Goal: Information Seeking & Learning: Understand process/instructions

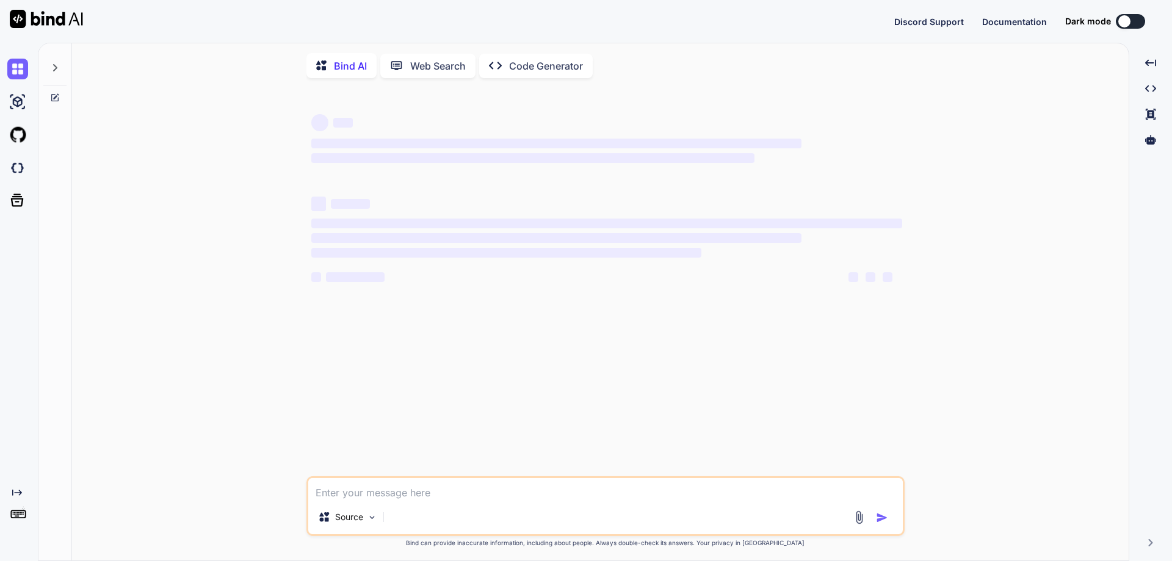
type textarea "x"
type textarea "h"
type textarea "x"
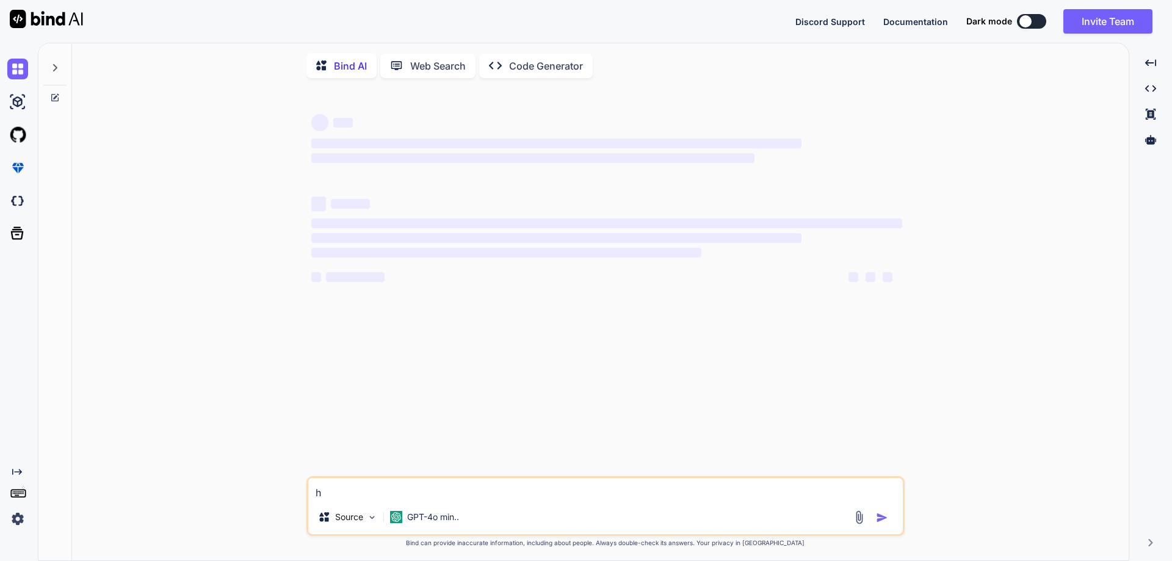
type textarea "hw"
type textarea "x"
type textarea "hw"
type textarea "x"
type textarea "hw t"
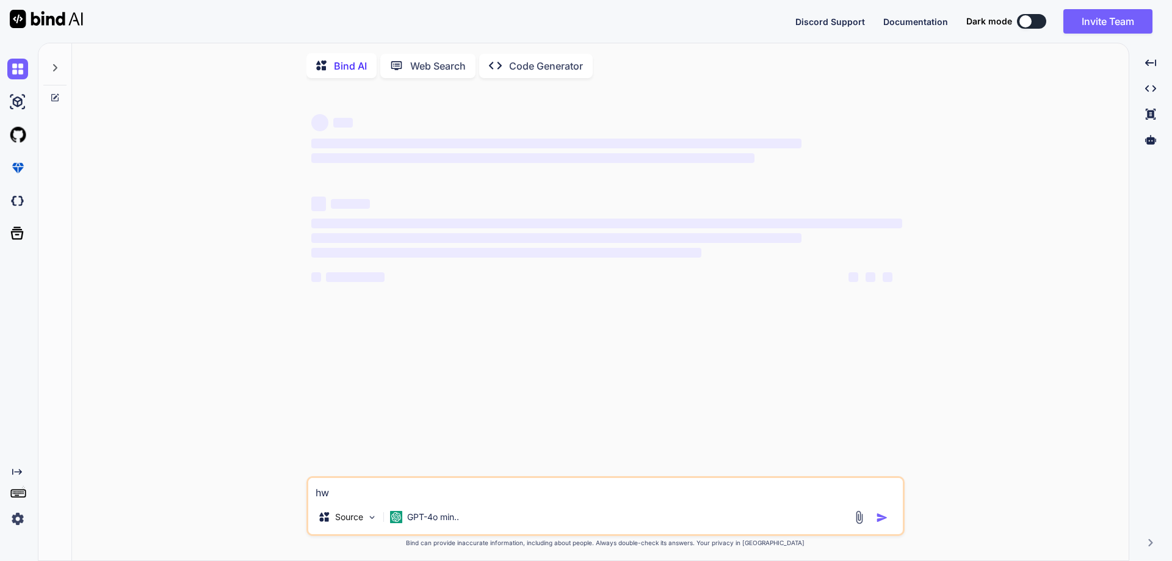
type textarea "x"
type textarea "hw tp"
type textarea "x"
type textarea "hw tp"
type textarea "x"
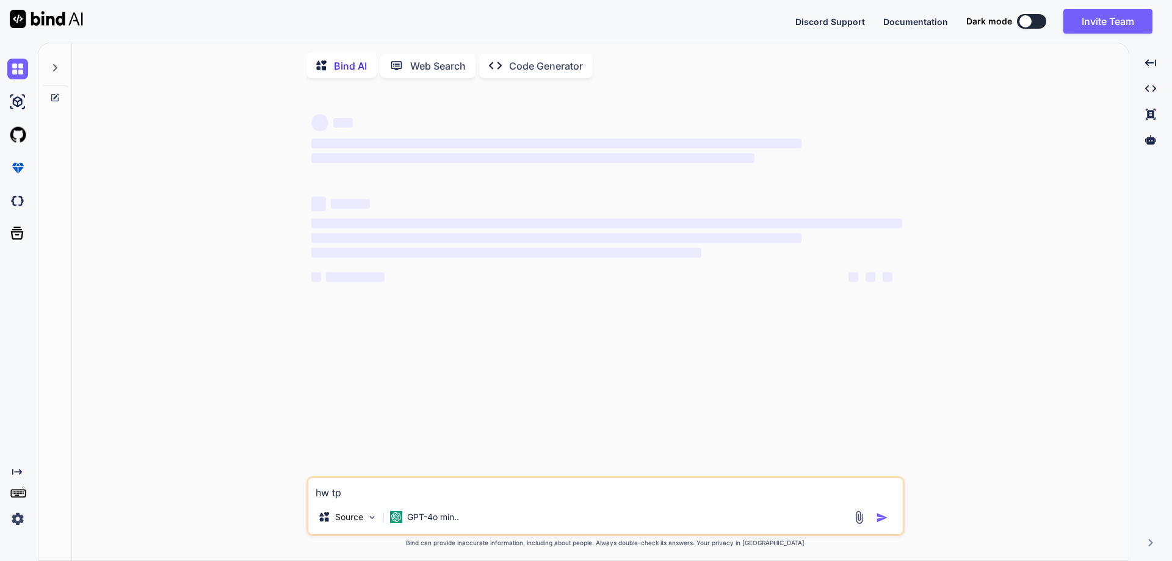
type textarea "hw tp"
type textarea "x"
type textarea "hw t"
type textarea "x"
type textarea "hw"
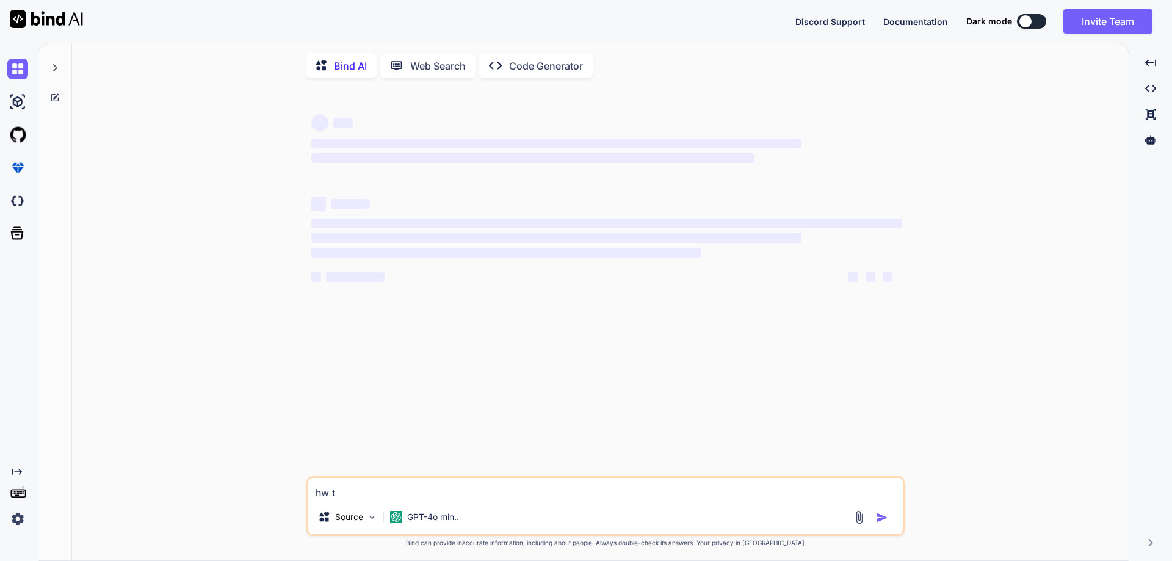
type textarea "x"
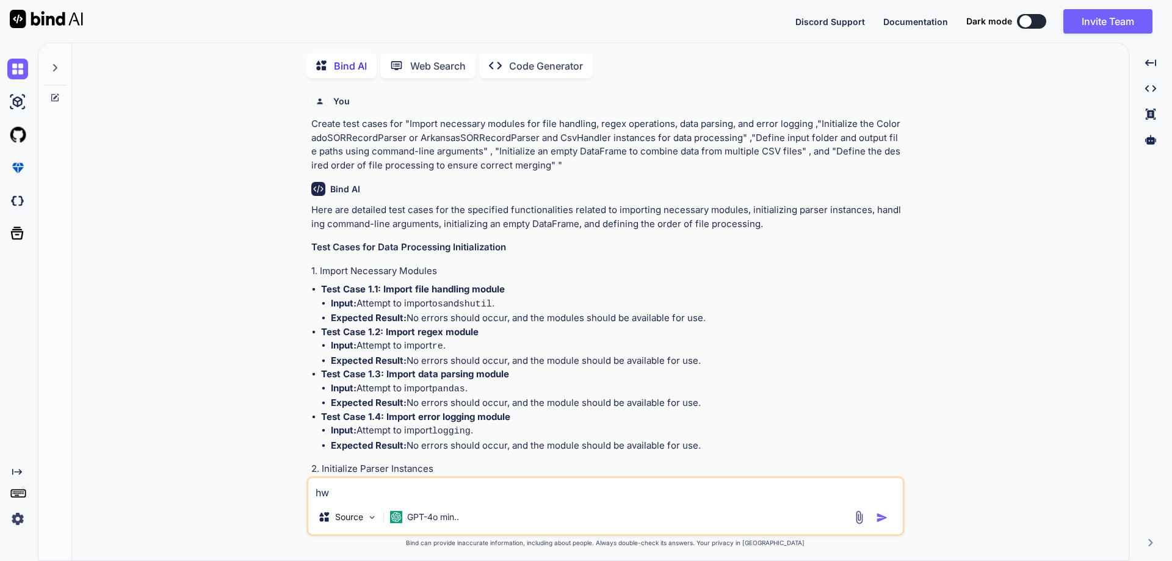
scroll to position [5, 0]
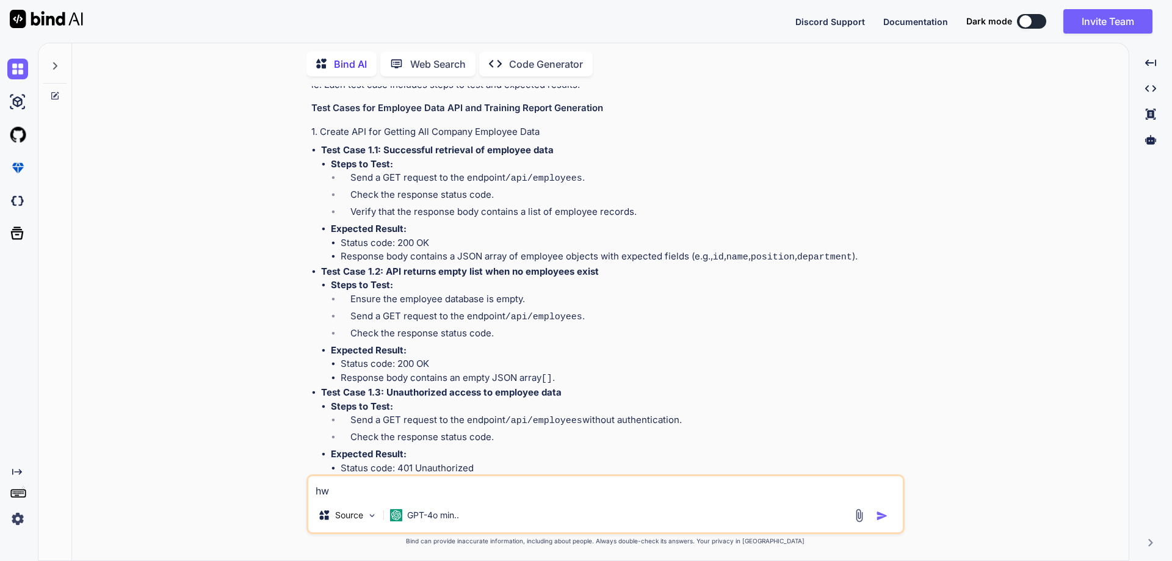
type textarea "hw"
type textarea "x"
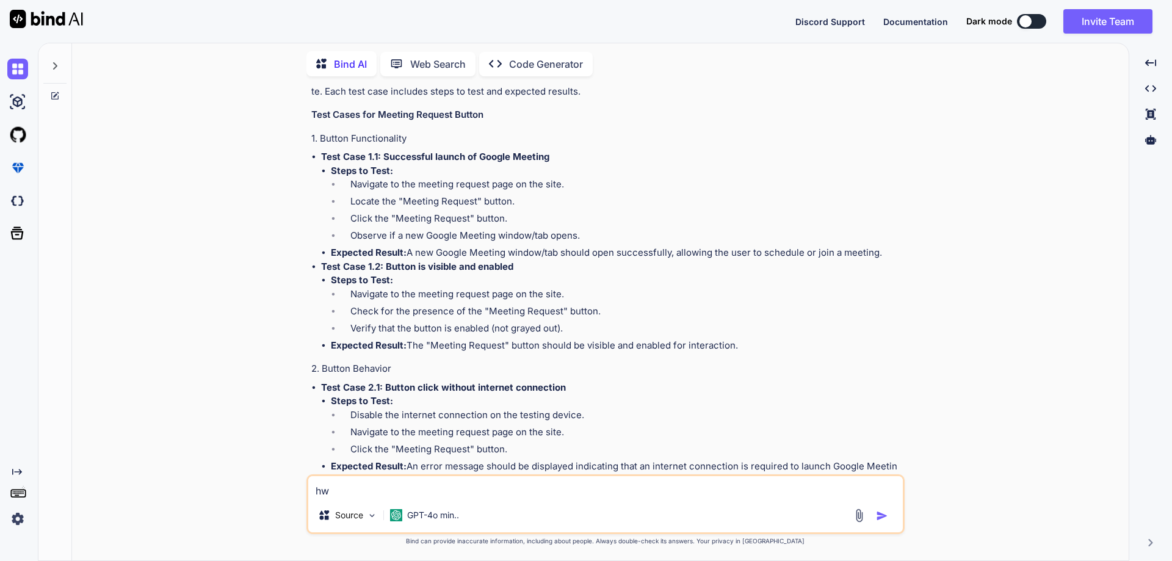
type textarea "h"
type textarea "x"
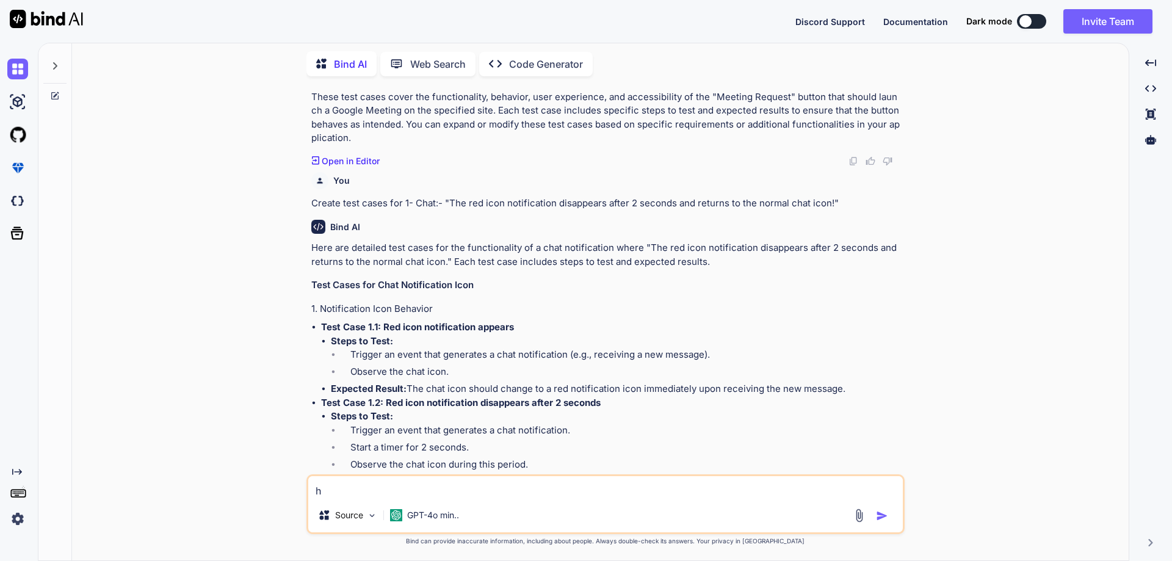
scroll to position [5075, 0]
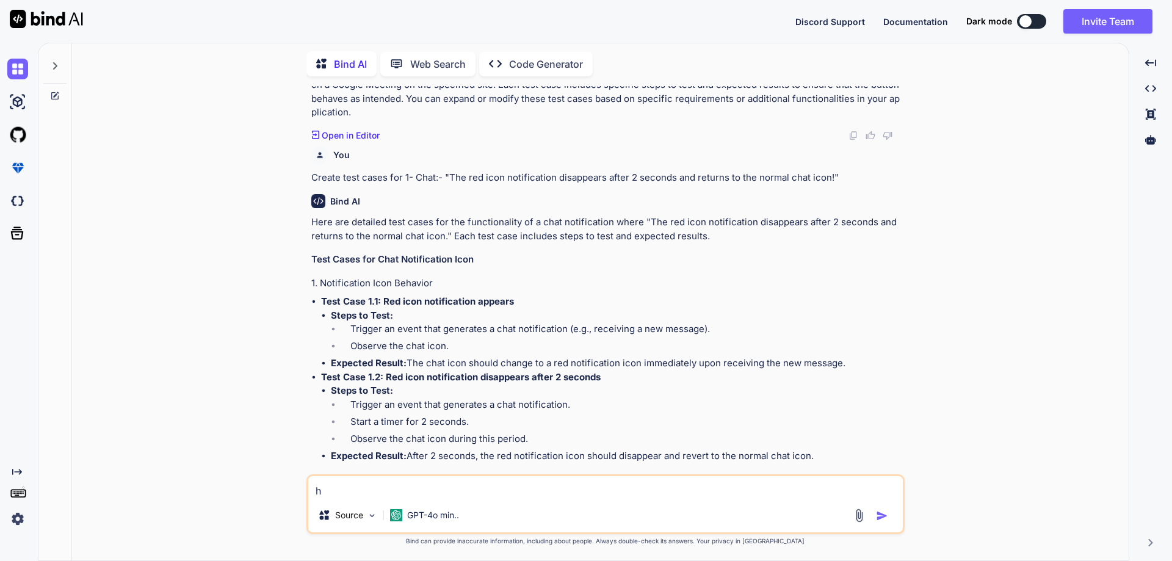
type textarea "ho"
type textarea "x"
type textarea "how"
type textarea "x"
type textarea "how"
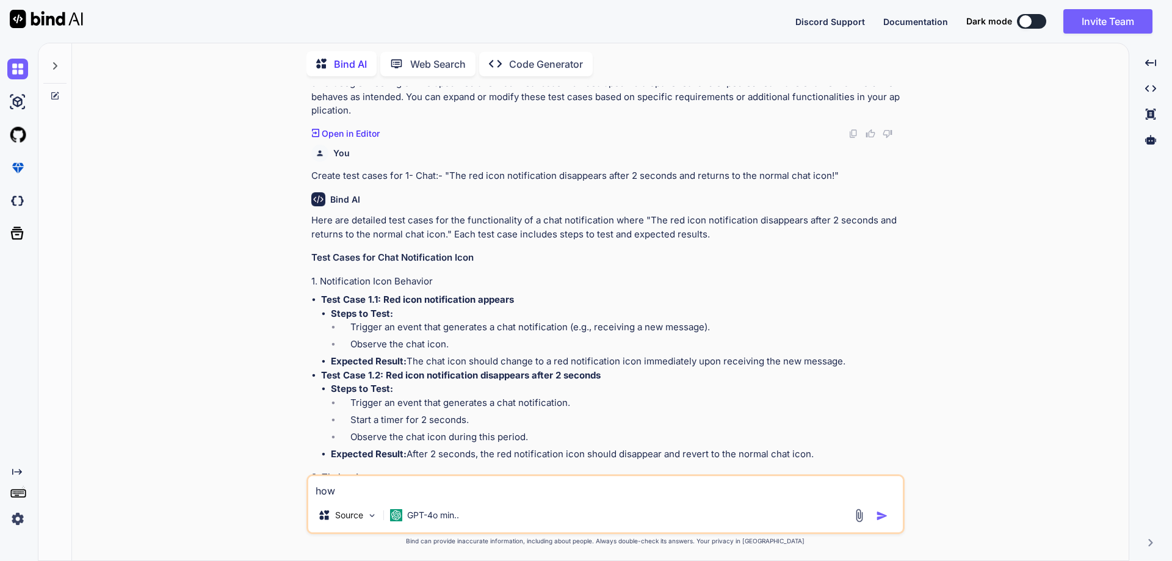
type textarea "x"
type textarea "how t"
type textarea "x"
type textarea "how to"
type textarea "x"
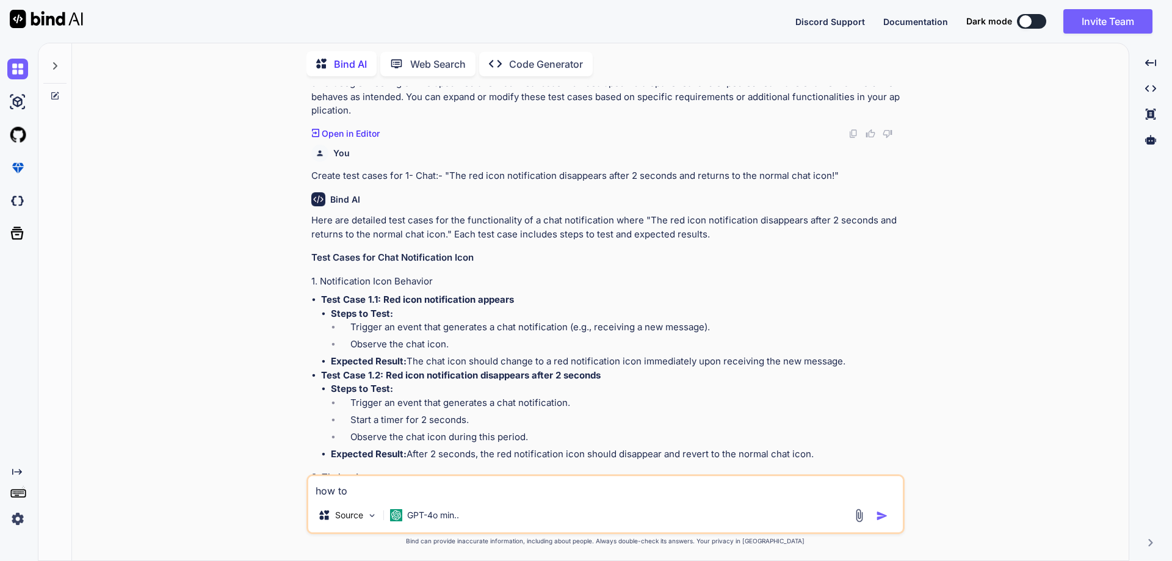
type textarea "how to"
type textarea "x"
type textarea "how to"
click at [556, 63] on p "Code Generator" at bounding box center [546, 64] width 74 height 15
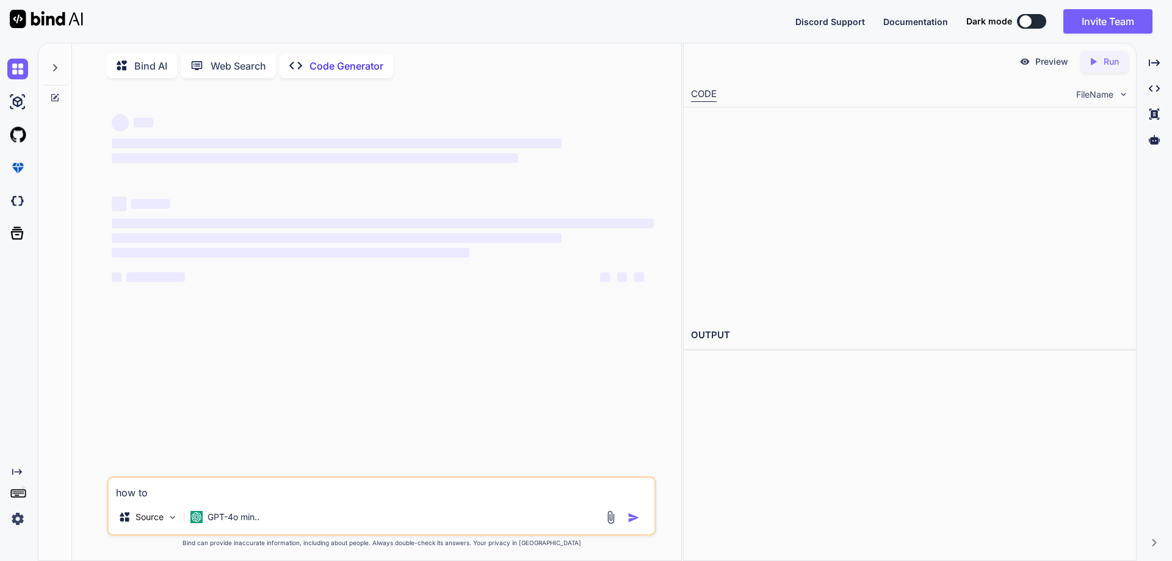
click at [532, 65] on div "Bind AI Web Search Created with Pixso. Code Generator" at bounding box center [362, 65] width 511 height 25
click at [174, 494] on textarea "how to" at bounding box center [382, 489] width 546 height 22
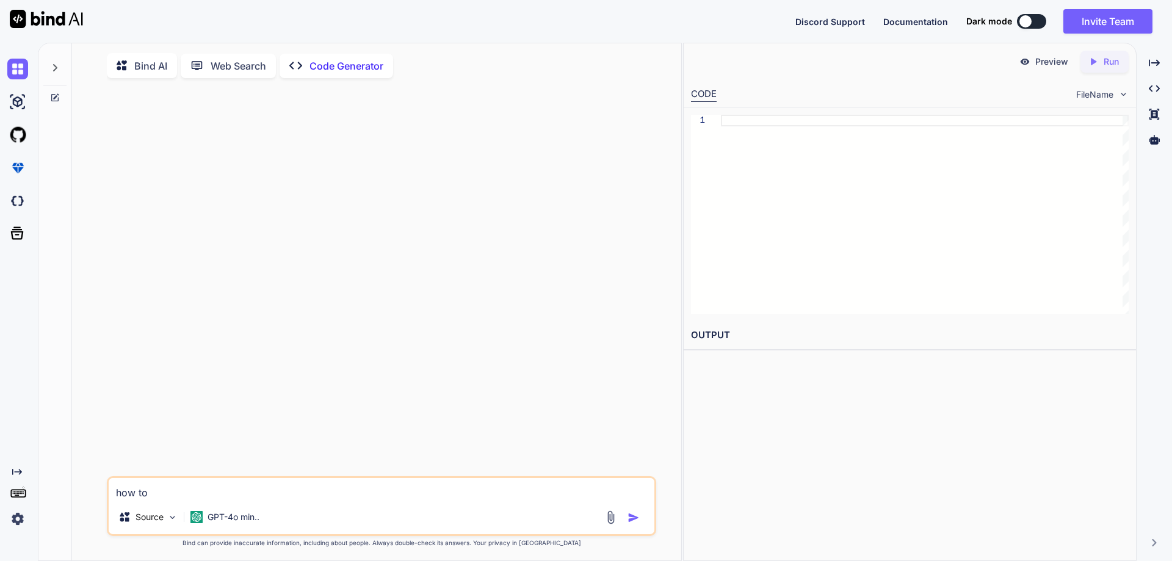
type textarea "x"
type textarea "how to g"
type textarea "x"
type textarea "how to ge"
type textarea "x"
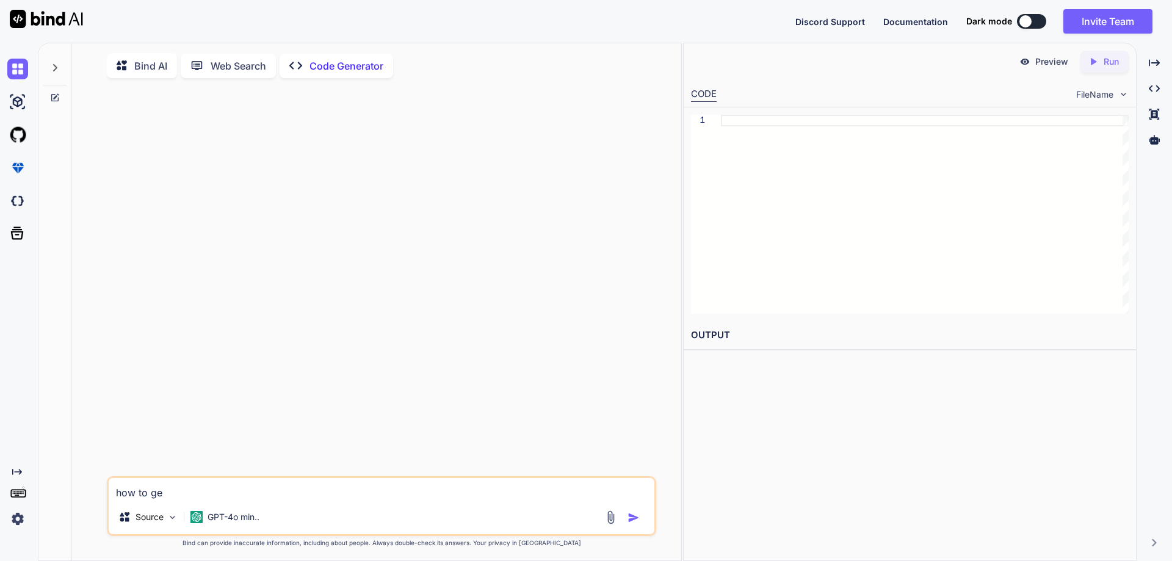
type textarea "how to get"
type textarea "x"
type textarea "how to get"
type textarea "x"
type textarea "how to get x"
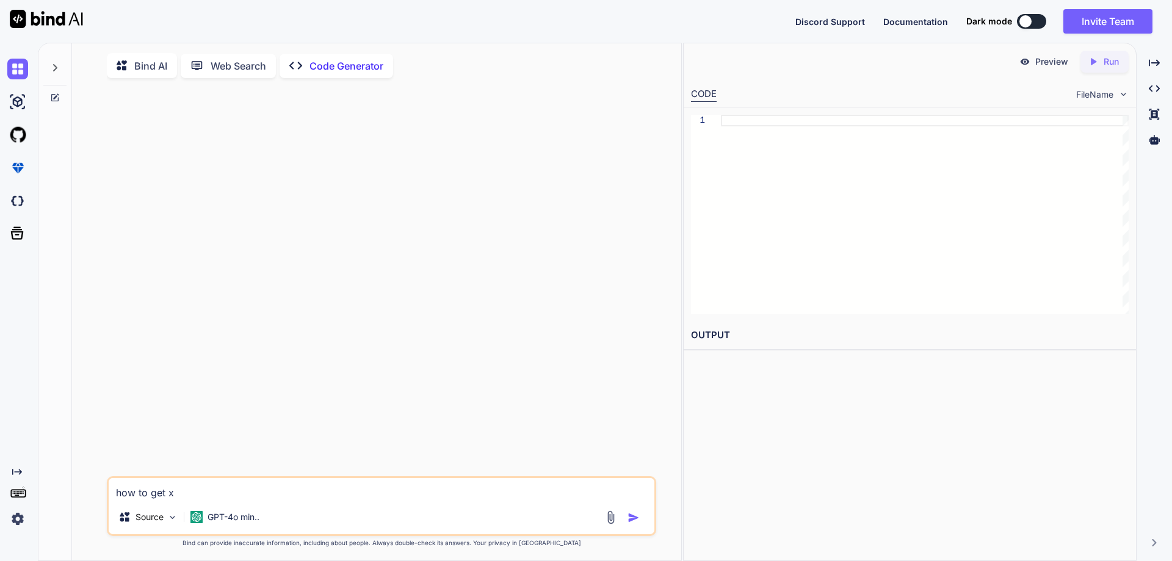
type textarea "x"
type textarea "how to get xp"
type textarea "x"
type textarea "how to get xpa"
type textarea "x"
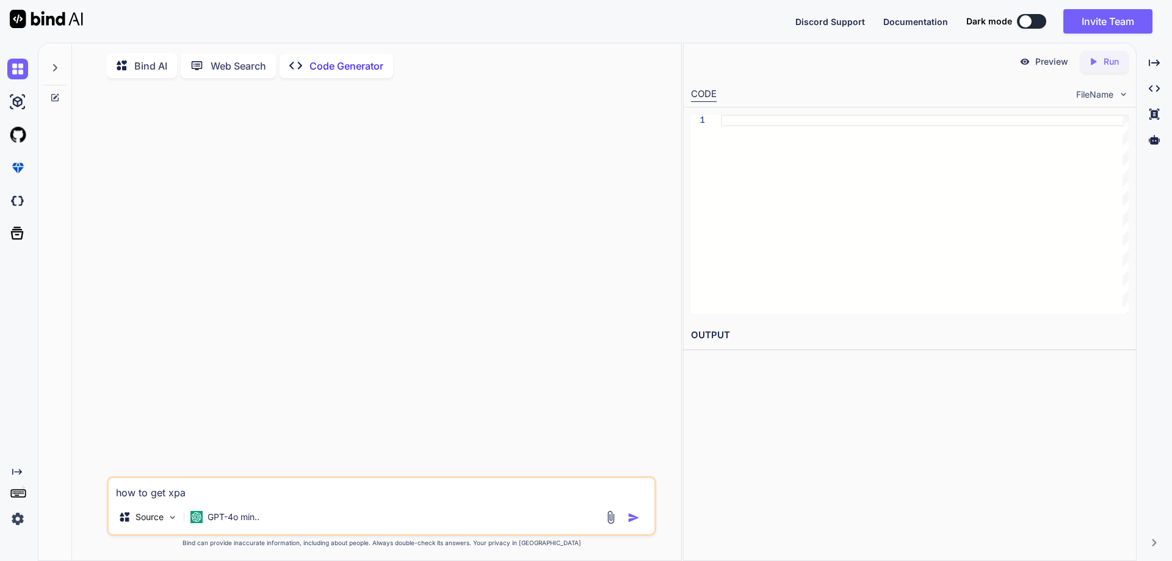
type textarea "how to get xpat"
type textarea "x"
type textarea "how to get xpath"
type textarea "x"
type textarea "how to get xpath"
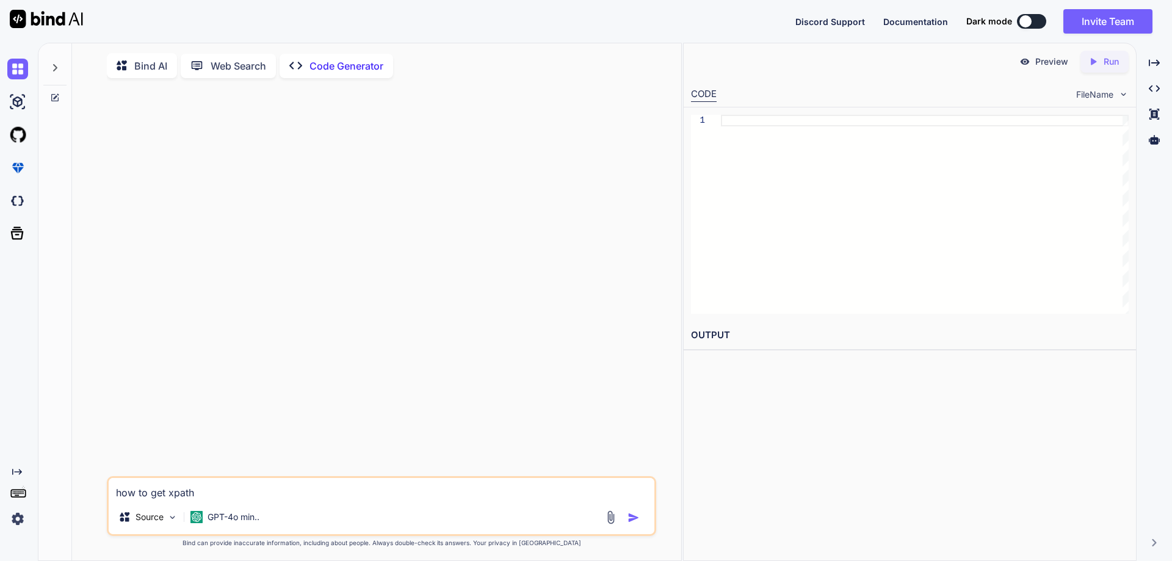
type textarea "x"
type textarea "how to get xpath w"
type textarea "x"
type textarea "how to get xpath wt"
type textarea "x"
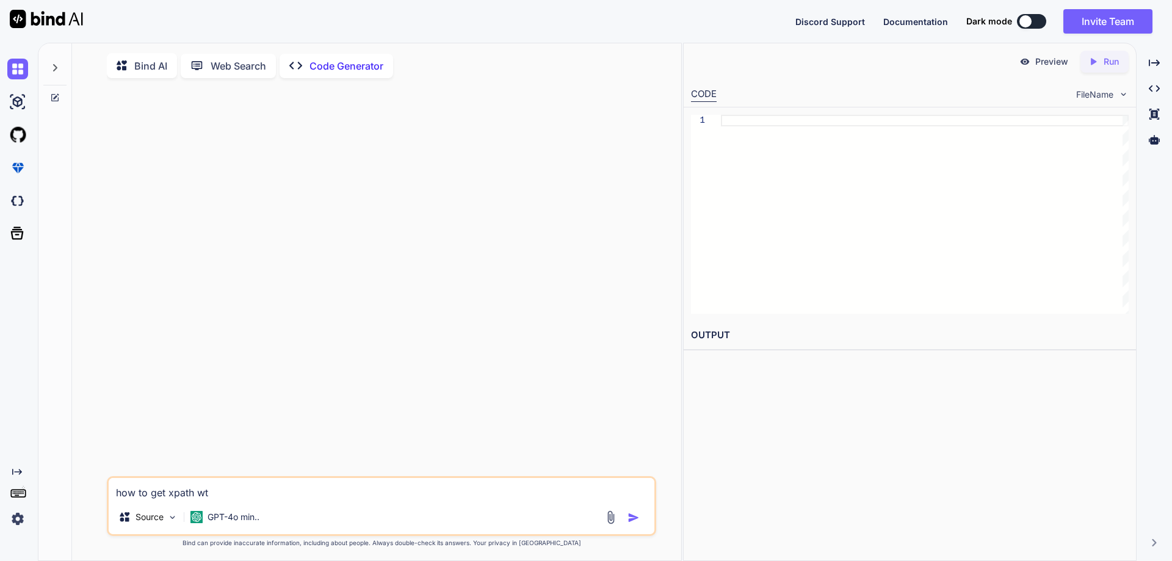
type textarea "how to get xpath w"
type textarea "x"
type textarea "how to get xpath wi"
type textarea "x"
type textarea "how to get xpath wit"
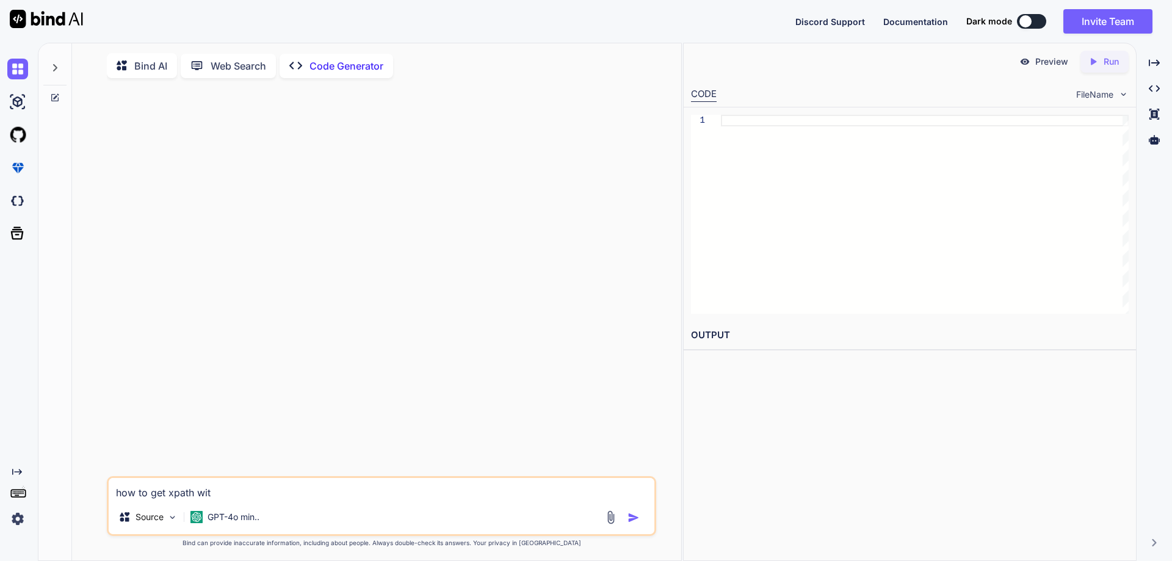
type textarea "x"
type textarea "how to get xpath with"
type textarea "x"
type textarea "how to get xpath with"
type textarea "x"
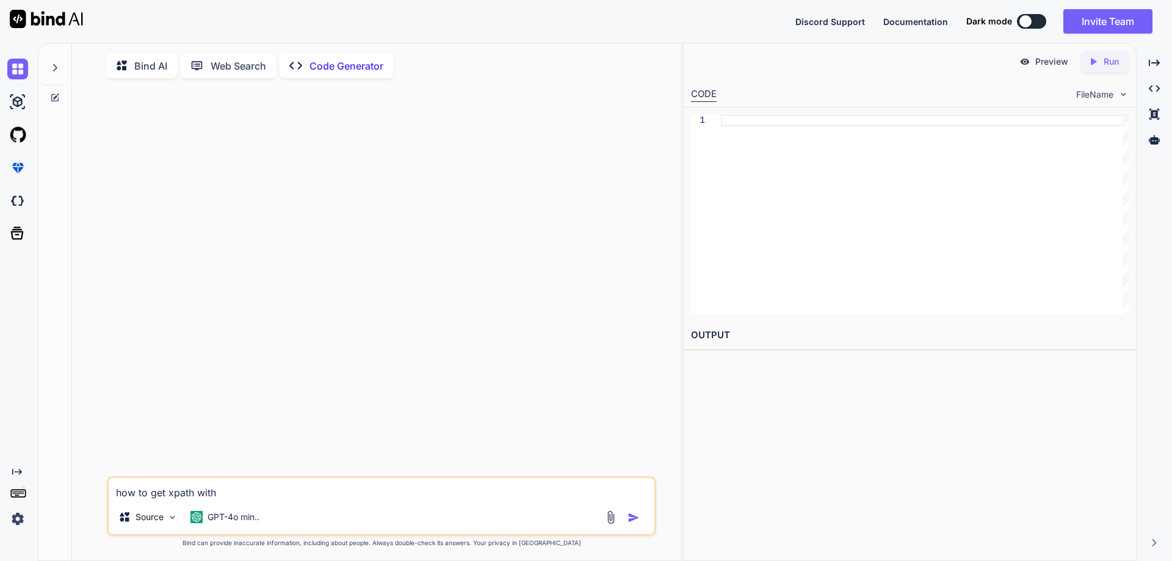
type textarea "how to get xpath with t"
type textarea "x"
type textarea "how to get xpath with th"
type textarea "x"
type textarea "how to get xpath with thi"
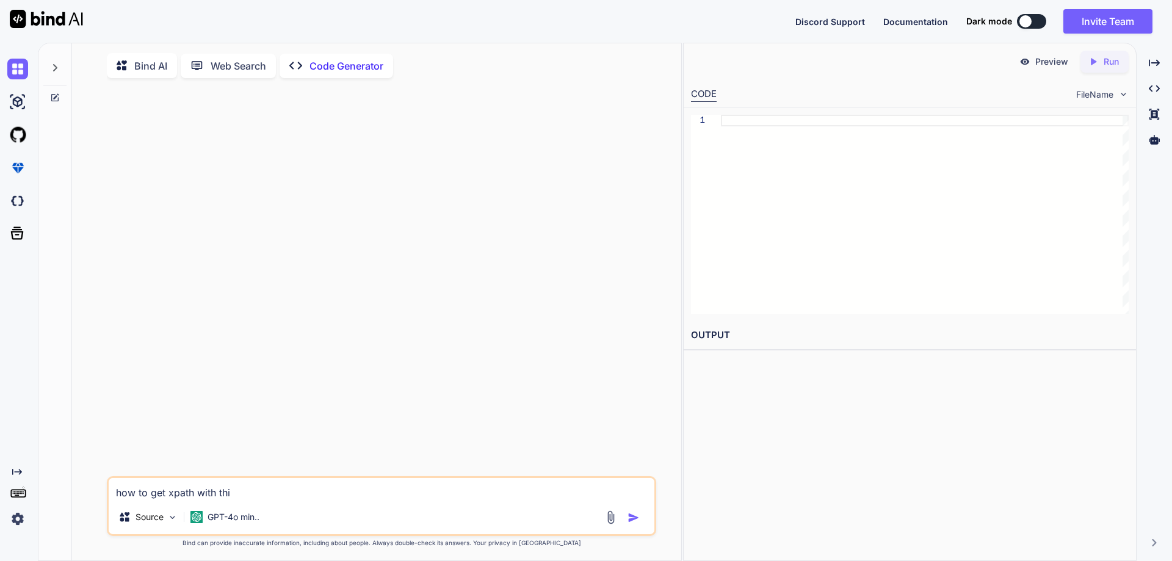
type textarea "x"
type textarea "how to get xpath with this"
type textarea "x"
type textarea "how to get xpath with this"
type textarea "x"
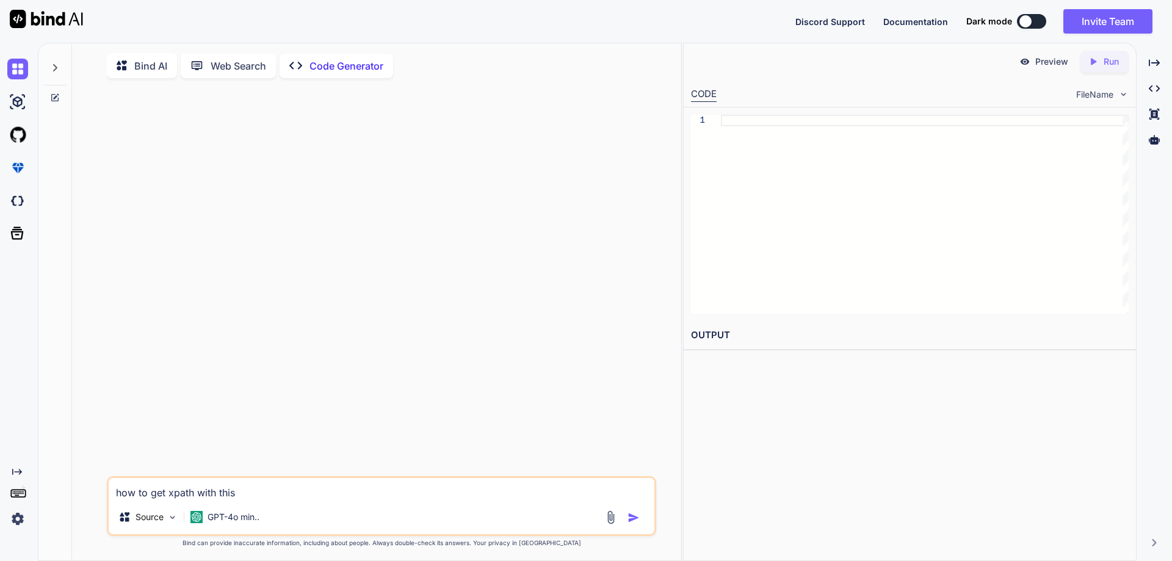
type textarea "how to get xpath with this h"
type textarea "x"
type textarea "how to get xpath with this ht"
type textarea "x"
type textarea "how to get xpath with this htm"
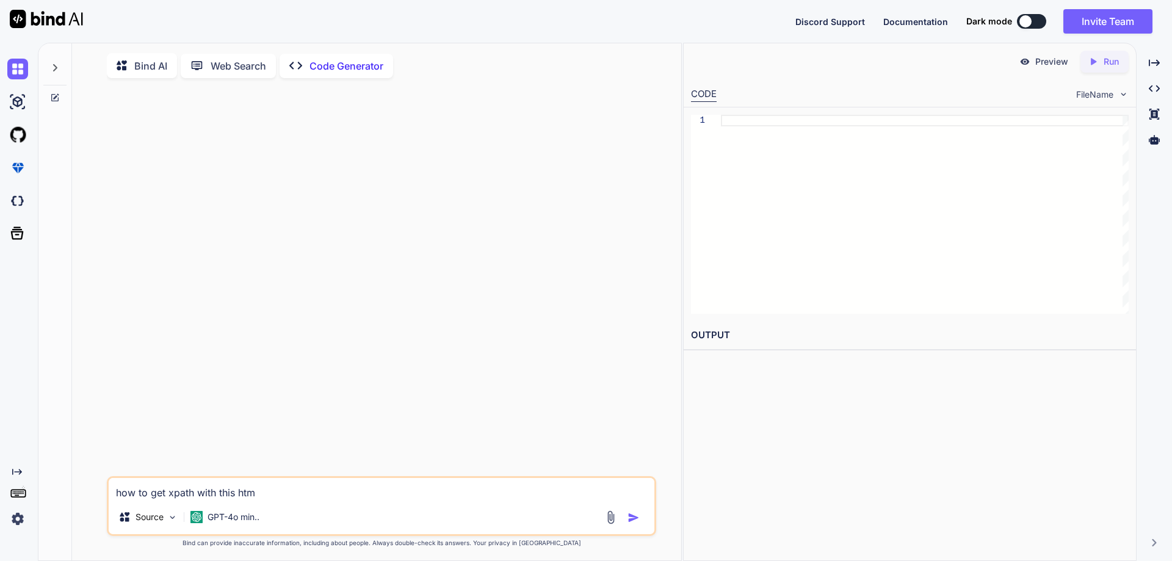
type textarea "x"
type textarea "how to get xpath with this html"
type textarea "x"
type textarea "how to get xpath with this html"
paste textarea "<a href="[URL][DOMAIN_NAME]" class="dropdown-item" role="menuitem" tabindex="-1…"
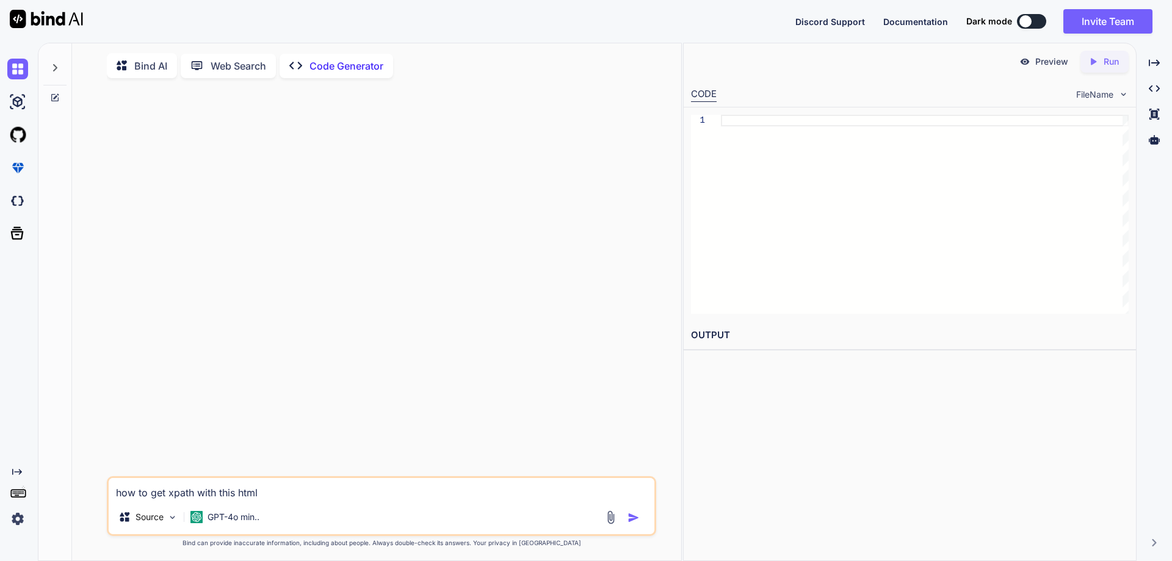
type textarea "x"
type textarea "how to get xpath with this html <a href="[URL][DOMAIN_NAME]" class="dropdown-it…"
click at [262, 483] on textarea "how to get xpath with this html <a href="[URL][DOMAIN_NAME]" class="dropdown-it…" at bounding box center [382, 481] width 546 height 37
type textarea "x"
type textarea "how to get xpath with this html <a href="[URL][DOMAIN_NAME]" class="dropdown-it…"
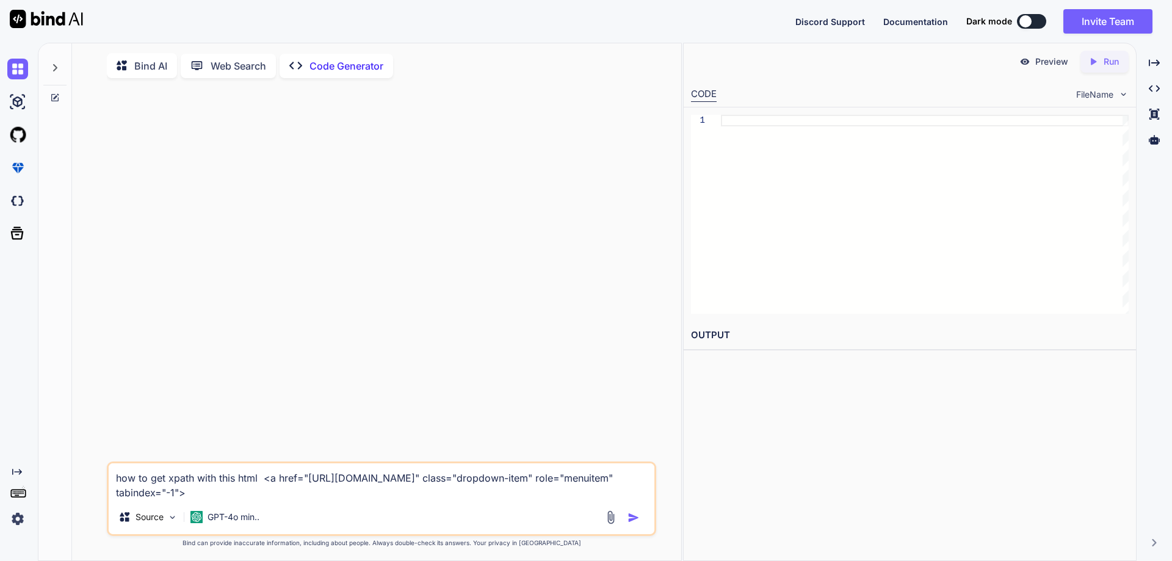
type textarea "x"
type textarea "how to get xpath with this html e<a href="[URL][DOMAIN_NAME]" class="dropdown-i…"
type textarea "x"
type textarea "how to get xpath with this html el<a href="[URL][DOMAIN_NAME]" class="dropdown-…"
type textarea "x"
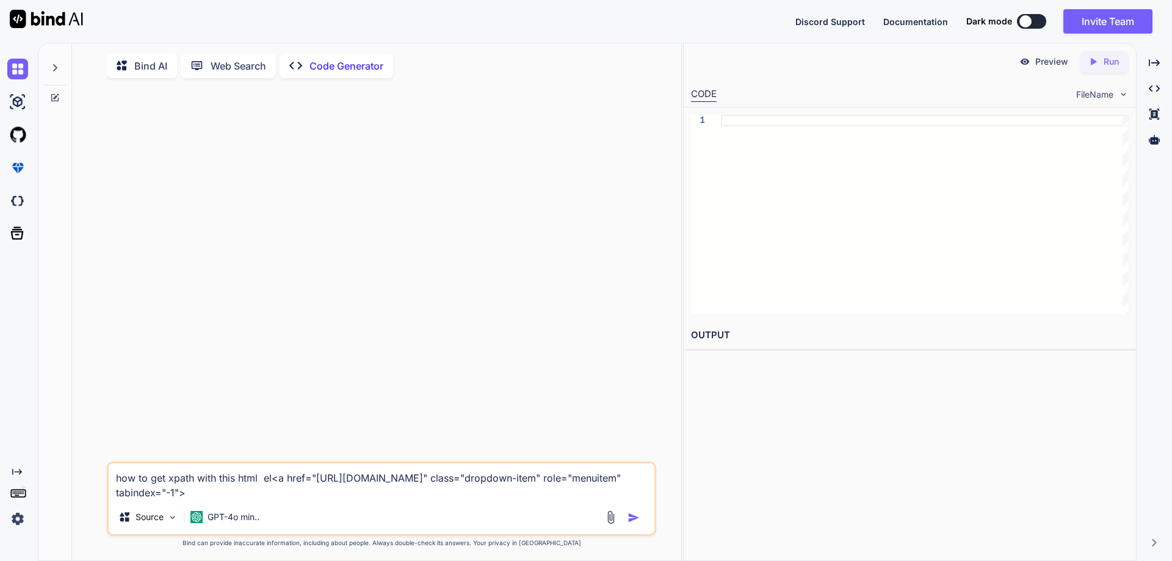
type textarea "how to get xpath with this html ele<a href="[URL][DOMAIN_NAME]" class="dropdown…"
type textarea "x"
type textarea "how to get xpath with this html elem<a href="[URL][DOMAIN_NAME]" class="dropdow…"
type textarea "x"
type textarea "how to get xpath with this html eleme<a href="[URL][DOMAIN_NAME]" class="dropdo…"
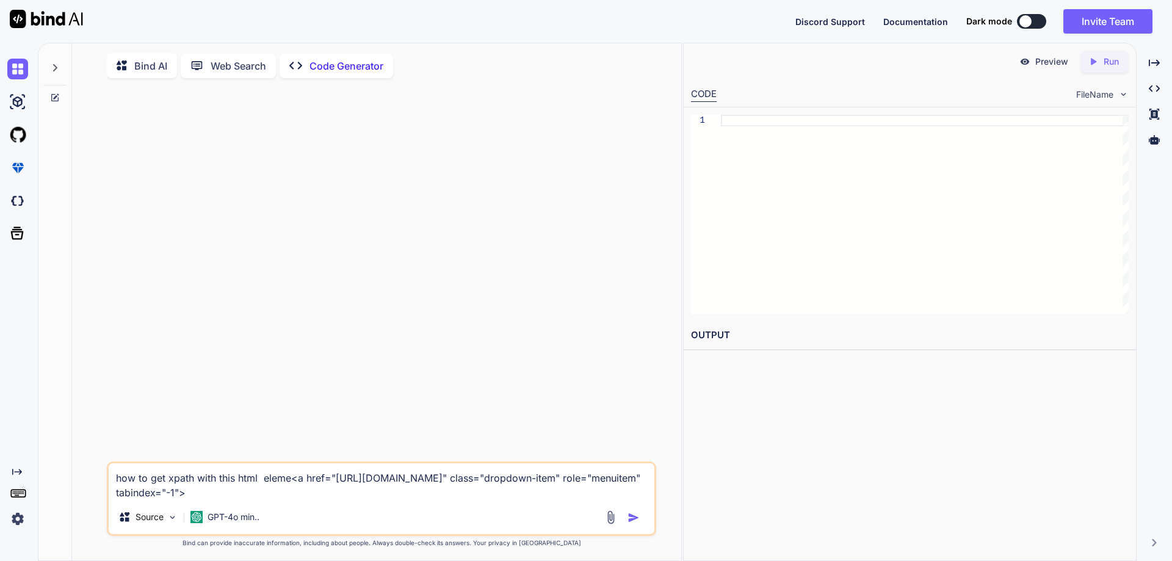
type textarea "x"
type textarea "how to get xpath with this html elemen<a href="[URL][DOMAIN_NAME]" class="dropd…"
type textarea "x"
type textarea "how to get xpath with this html element<a href="[URL][DOMAIN_NAME]" class="drop…"
type textarea "x"
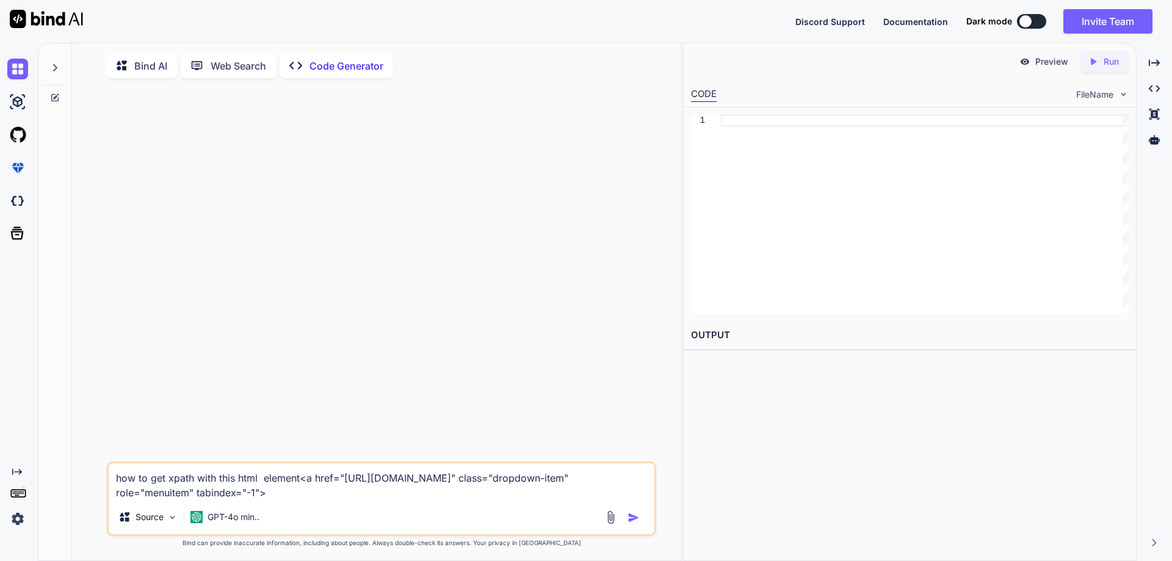
type textarea "how to get xpath with this html element <a href="[URL][DOMAIN_NAME]" class="dro…"
click at [426, 500] on textarea "how to get xpath with this html element <a href="[URL][DOMAIN_NAME]" class="dro…" at bounding box center [382, 481] width 546 height 37
type textarea "x"
type textarea "how to get xpath with this html element <a href="[URL][DOMAIN_NAME]" class="dro…"
type textarea "x"
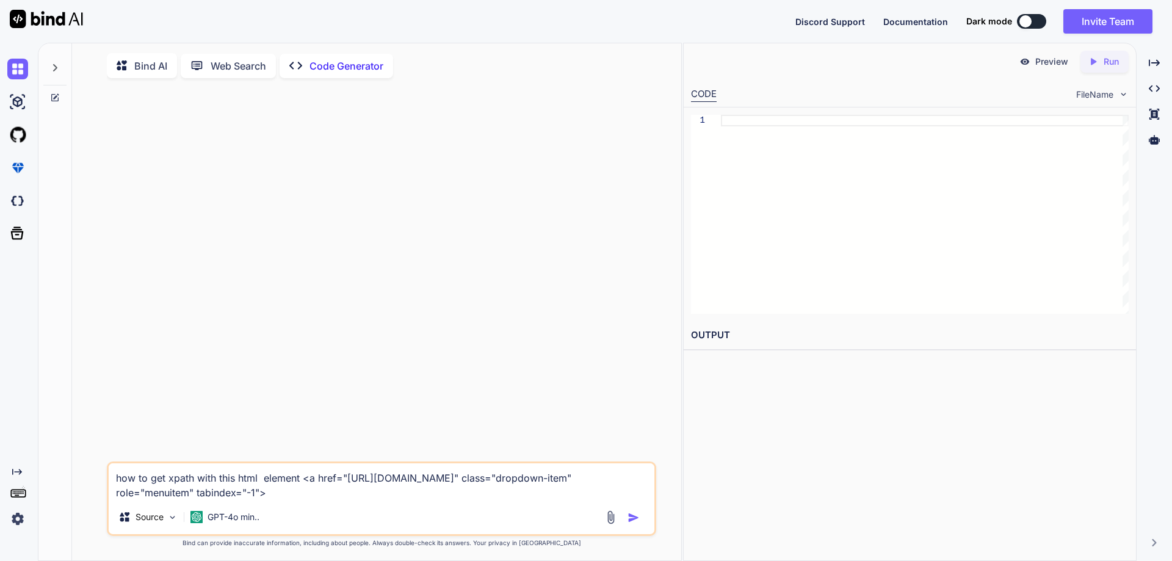
type textarea "how to get xpath with this html element <a href="[URL][DOMAIN_NAME]" class="dro…"
type textarea "x"
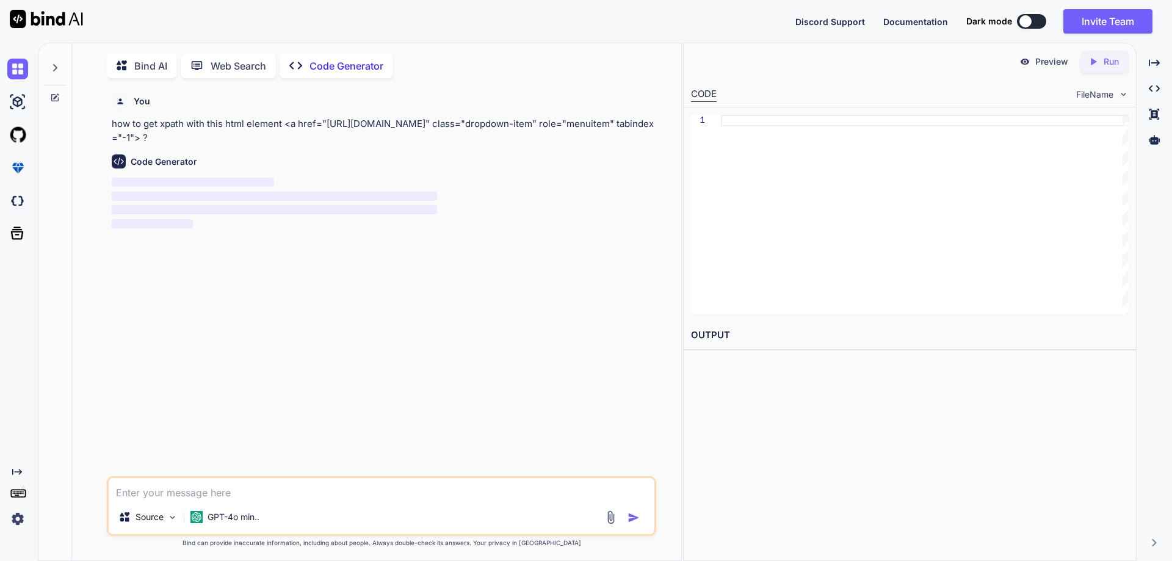
scroll to position [5, 0]
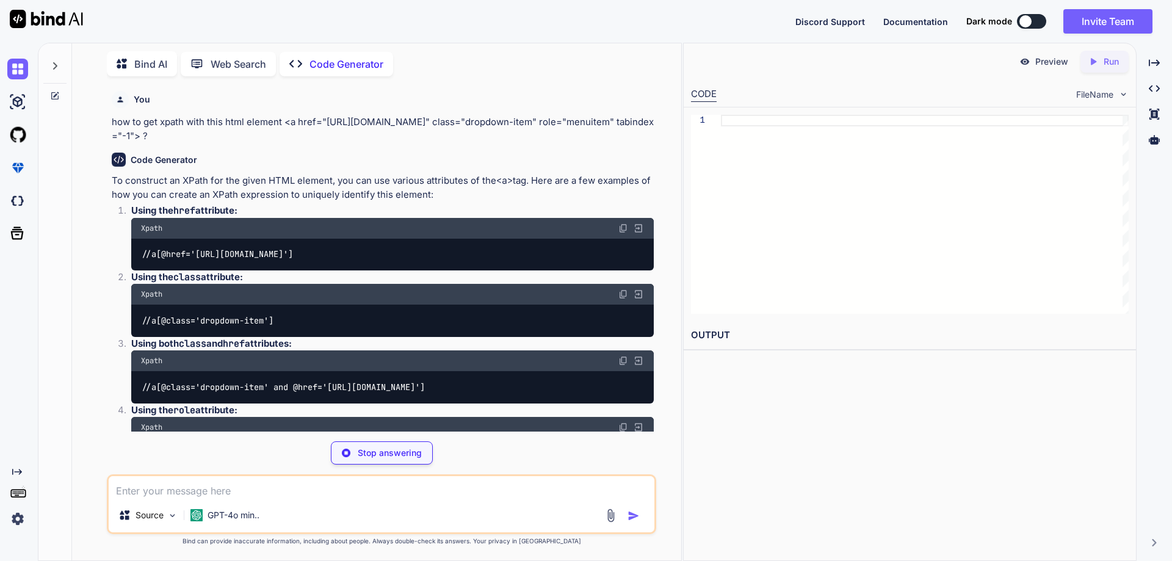
type textarea "x"
type textarea "//a[@href='[URL][DOMAIN_NAME]']"
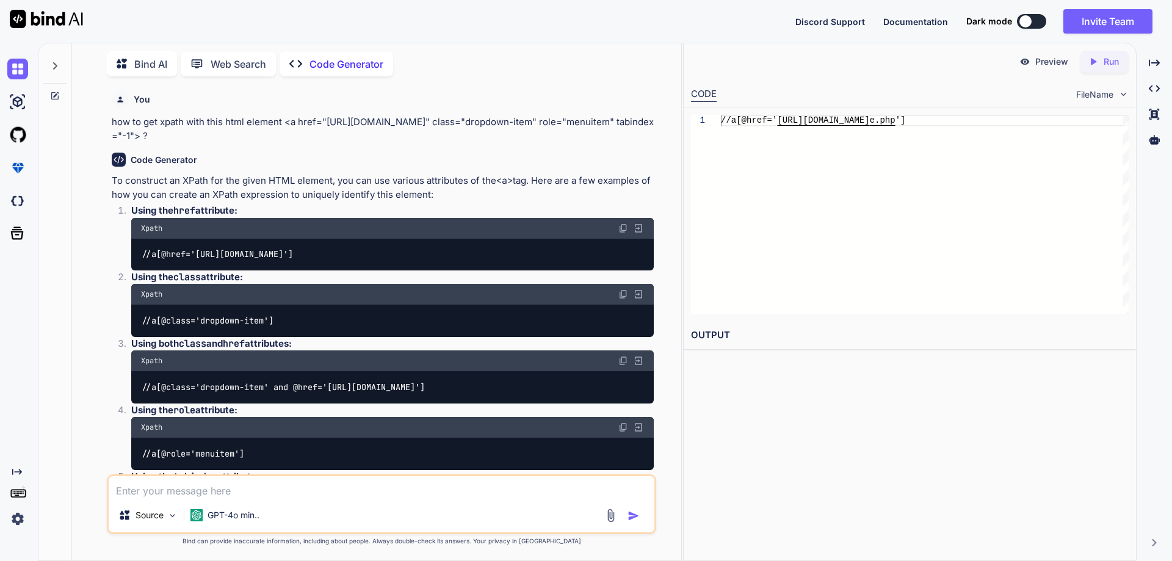
scroll to position [0, 0]
drag, startPoint x: 1068, startPoint y: 123, endPoint x: 737, endPoint y: 122, distance: 331.5
click at [737, 122] on div "//a[@href=' [URL][DOMAIN_NAME] e.php ']" at bounding box center [925, 214] width 408 height 199
drag, startPoint x: 404, startPoint y: 178, endPoint x: 183, endPoint y: 272, distance: 239.6
click at [515, 175] on p "To construct an XPath for the given HTML element, you can use various attribute…" at bounding box center [383, 187] width 542 height 27
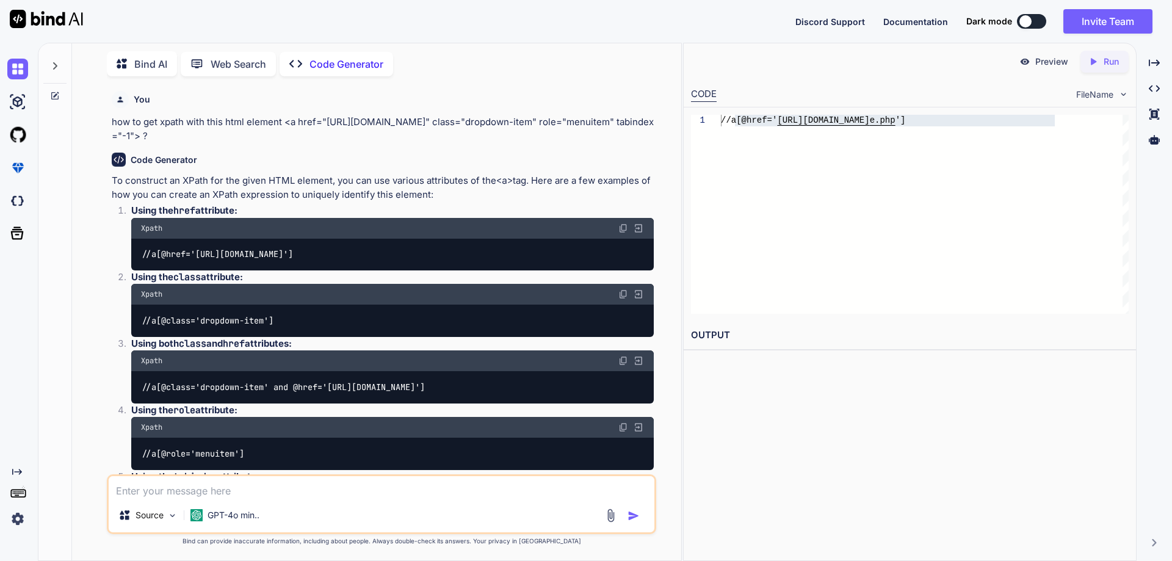
click at [154, 290] on span "Xpath" at bounding box center [151, 294] width 21 height 10
drag, startPoint x: 143, startPoint y: 320, endPoint x: 297, endPoint y: 321, distance: 153.2
click at [297, 321] on div "//a[@class='dropdown-item']" at bounding box center [392, 321] width 523 height 32
click at [300, 320] on div "//a[@class='dropdown-item']" at bounding box center [392, 321] width 523 height 32
drag, startPoint x: 291, startPoint y: 320, endPoint x: 129, endPoint y: 322, distance: 161.8
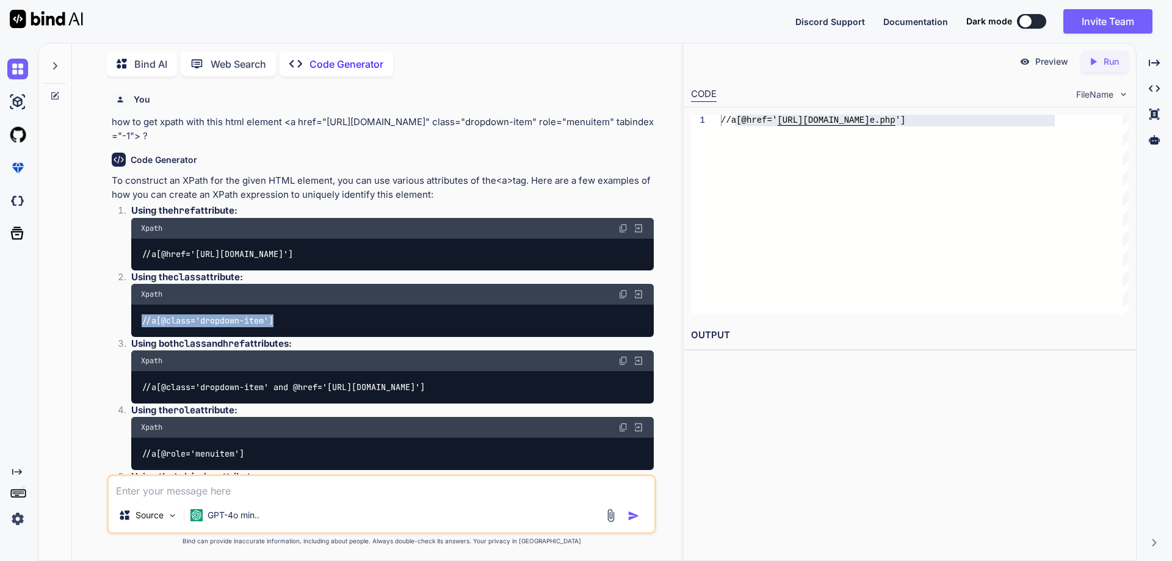
click at [129, 322] on li "Using the class attribute: Xpath //a[@class='dropdown-item']" at bounding box center [387, 303] width 532 height 67
copy code "//a[@class='dropdown-item']"
click at [156, 392] on code "//a[@class='dropdown-item' and @href='[URL][DOMAIN_NAME]']" at bounding box center [283, 387] width 285 height 13
copy ol "//a[@class='dropdown-item' and @href='[URL][DOMAIN_NAME]'] Using the role attri…"
drag, startPoint x: 143, startPoint y: 388, endPoint x: 659, endPoint y: 404, distance: 515.5
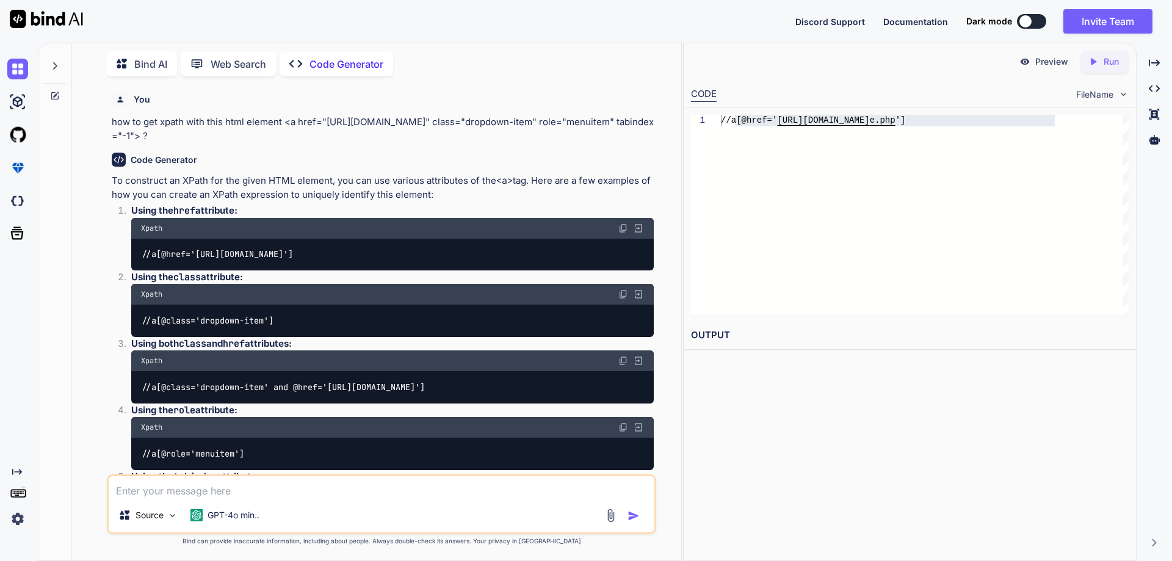
click at [659, 404] on div "You how to get xpath with this html element <a href="[URL][DOMAIN_NAME]" class=…" at bounding box center [381, 323] width 599 height 474
click at [426, 392] on code "//a[@class='dropdown-item' and @href='[URL][DOMAIN_NAME]']" at bounding box center [283, 387] width 285 height 13
click at [620, 385] on div "//a[@class='dropdown-item' and @href='[URL][DOMAIN_NAME]']" at bounding box center [392, 387] width 523 height 32
click at [621, 385] on div "//a[@class='dropdown-item' and @href='[URL][DOMAIN_NAME]']" at bounding box center [392, 387] width 523 height 32
click at [623, 360] on img at bounding box center [623, 361] width 10 height 10
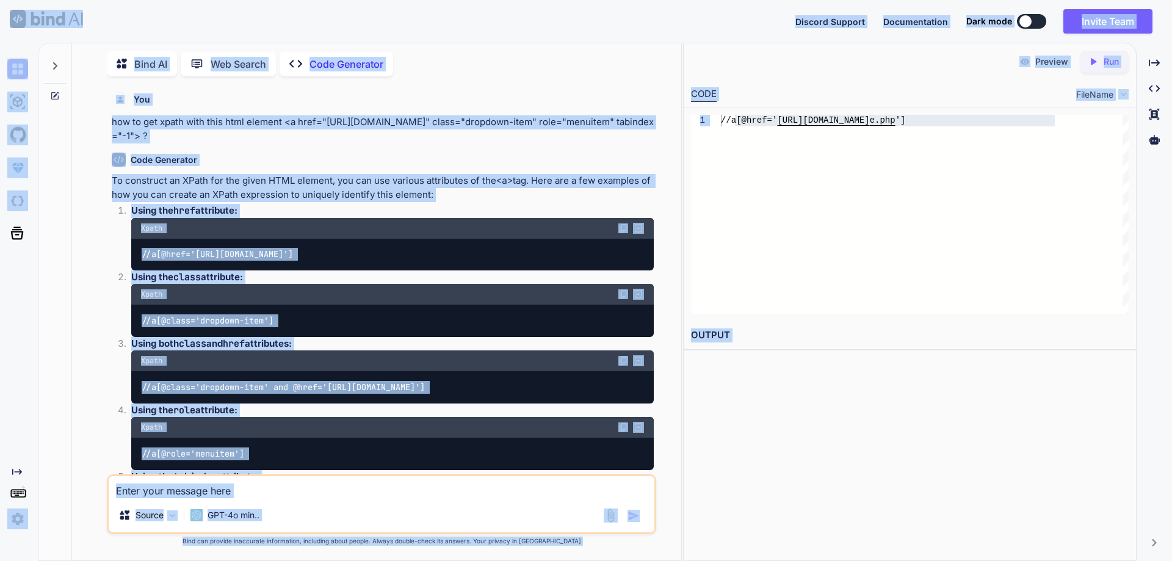
drag, startPoint x: 819, startPoint y: 386, endPoint x: 811, endPoint y: 385, distance: 8.0
click at [819, 386] on div "Preview Created with Pixso. Run CODE FileName 1 //a[@href=' [URL][DOMAIN_NAME] …" at bounding box center [910, 302] width 454 height 518
click at [800, 282] on div "//a[@href=' [URL][DOMAIN_NAME] e.php ']" at bounding box center [925, 214] width 408 height 199
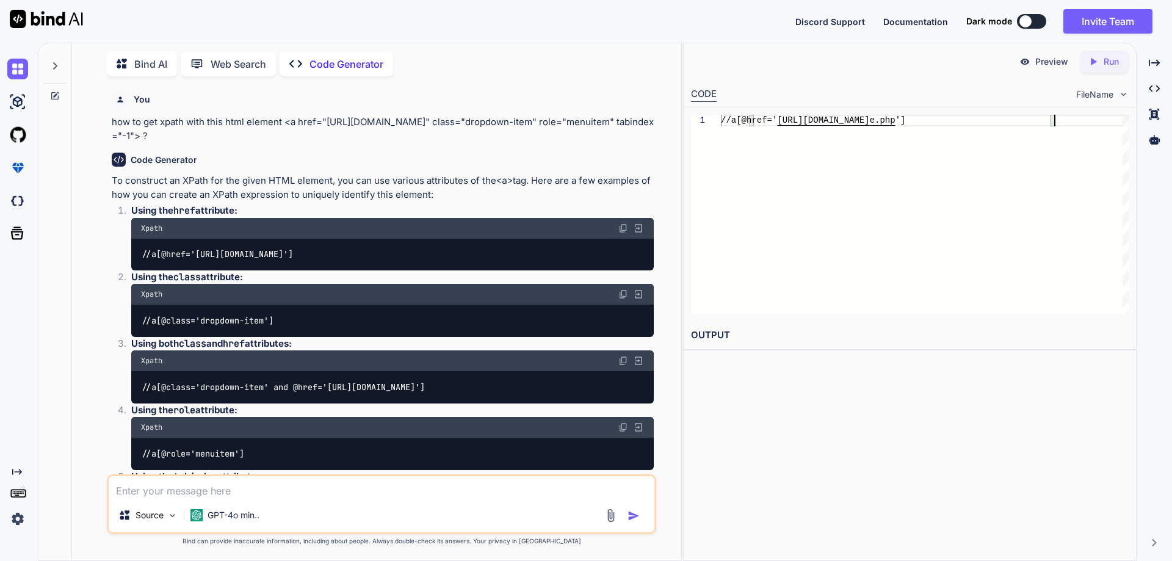
click at [736, 248] on div "//a[@href=' [URL][DOMAIN_NAME] e.php ']" at bounding box center [925, 214] width 408 height 199
click at [1029, 212] on div "//a[@href=' [URL][DOMAIN_NAME] e.php ']" at bounding box center [925, 214] width 408 height 199
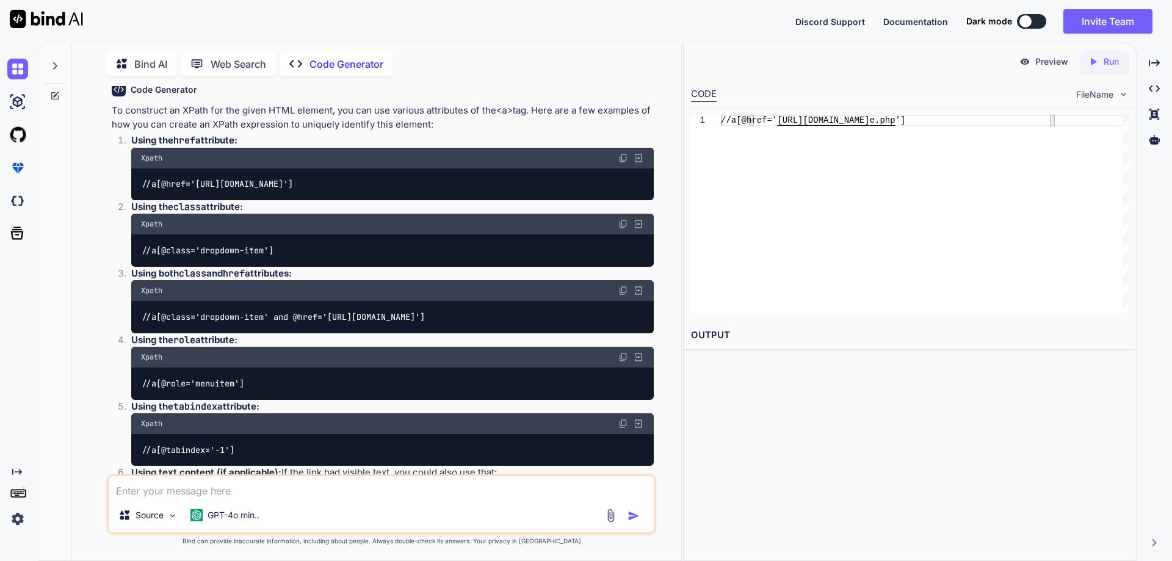
scroll to position [194, 0]
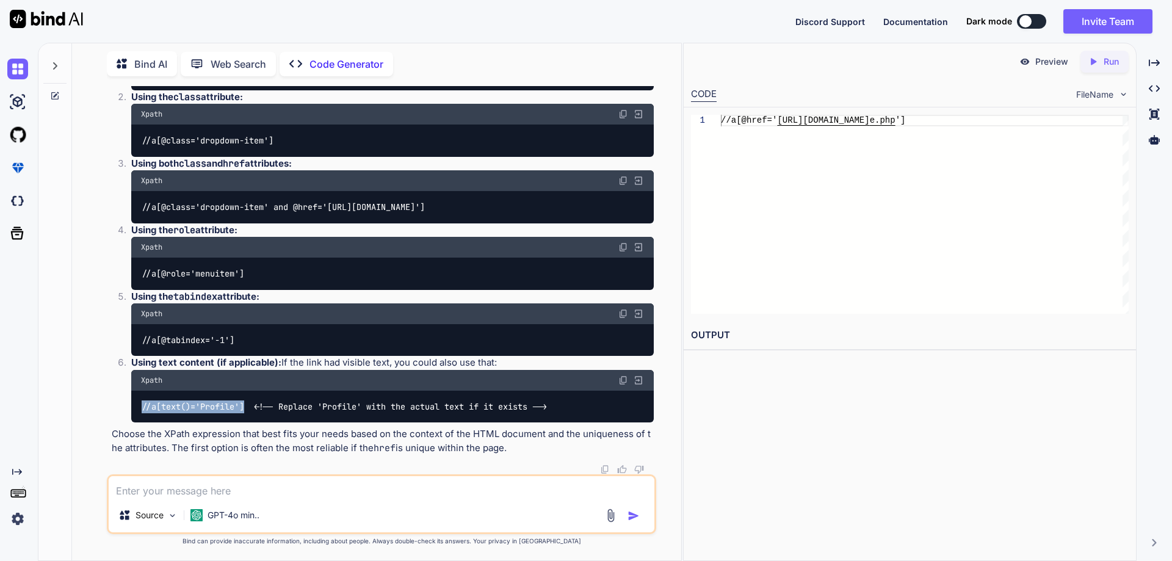
drag, startPoint x: 144, startPoint y: 407, endPoint x: 248, endPoint y: 407, distance: 103.8
click at [248, 407] on code "//a[text()='Profile'] <!-- Replace 'Profile' with the actual text if it exists …" at bounding box center [344, 406] width 407 height 13
copy code "//a[text()='Profile']"
type textarea "x"
